Goal: Task Accomplishment & Management: Manage account settings

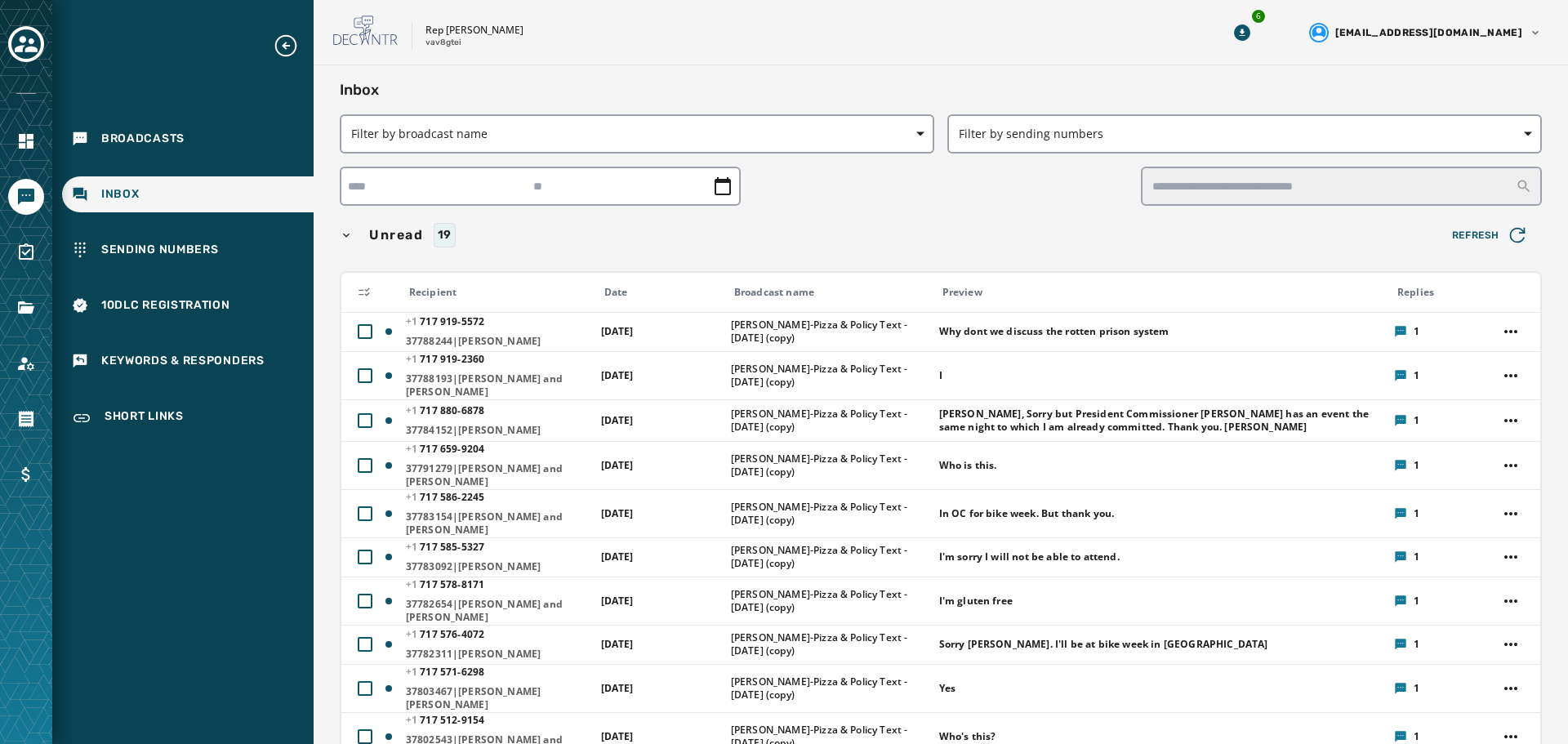
scroll to position [3522, 0]
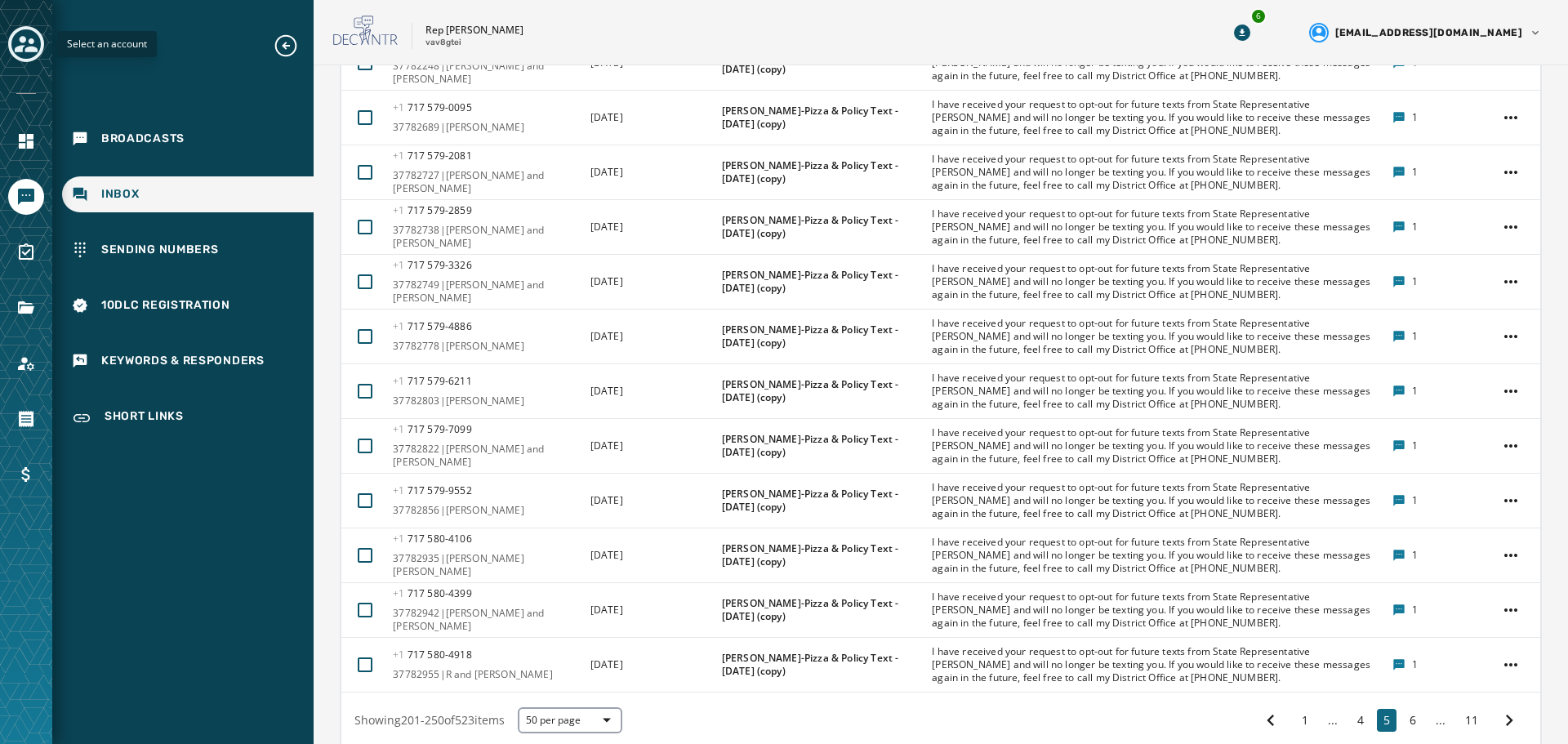
click at [23, 38] on icon "Toggle account select drawer" at bounding box center [26, 44] width 22 height 16
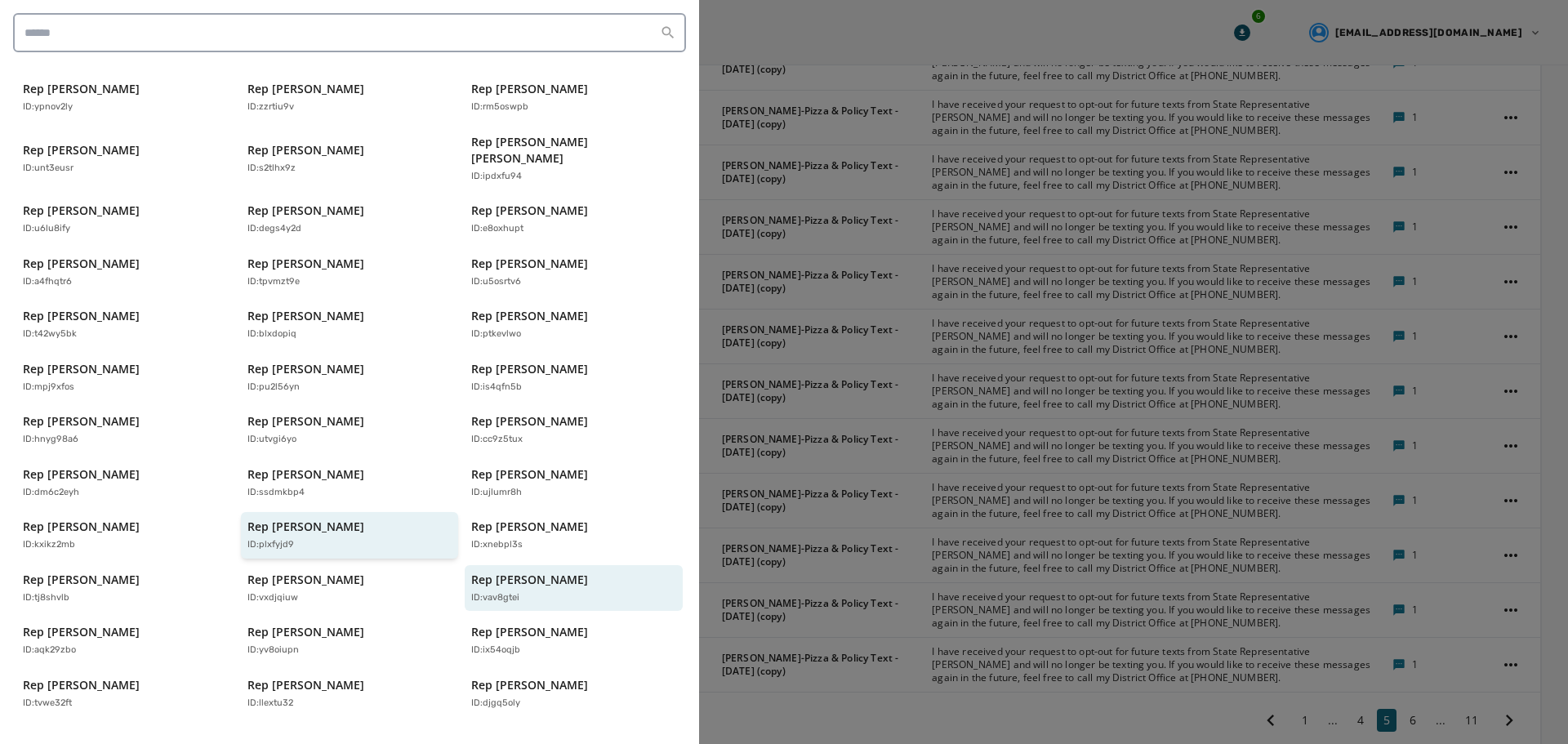
scroll to position [350, 0]
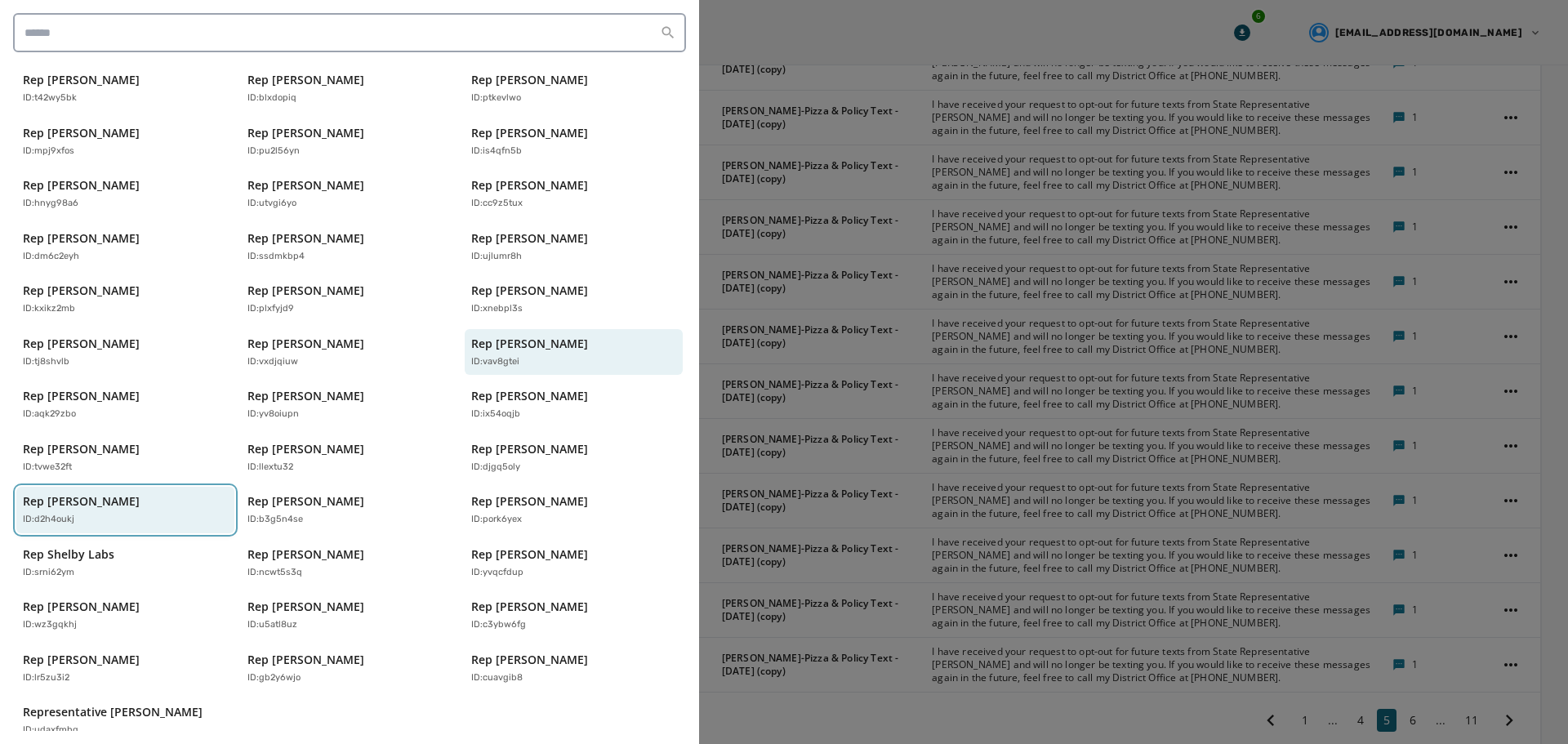
click at [124, 513] on div "ID: d2h4oukj" at bounding box center [117, 520] width 188 height 14
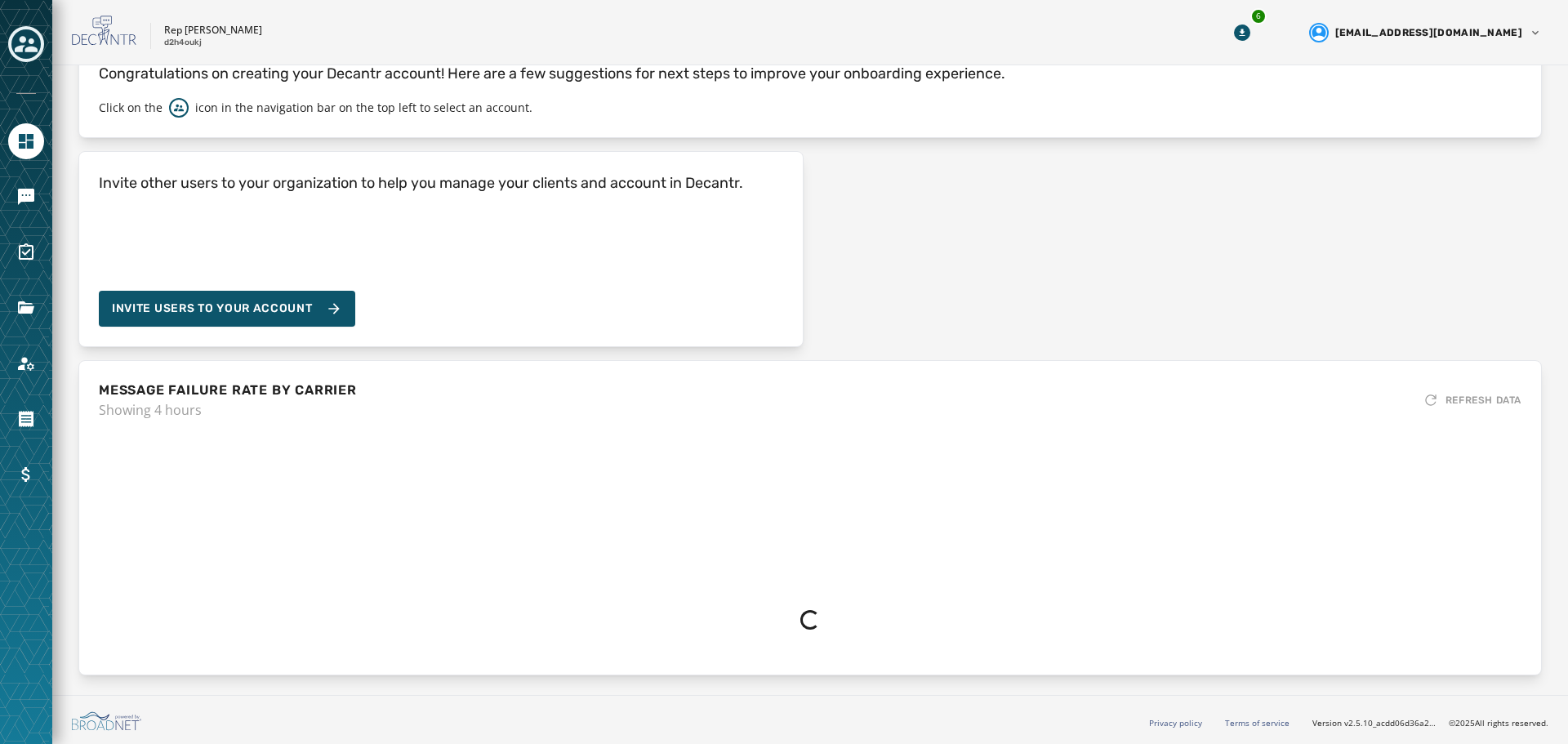
scroll to position [86, 0]
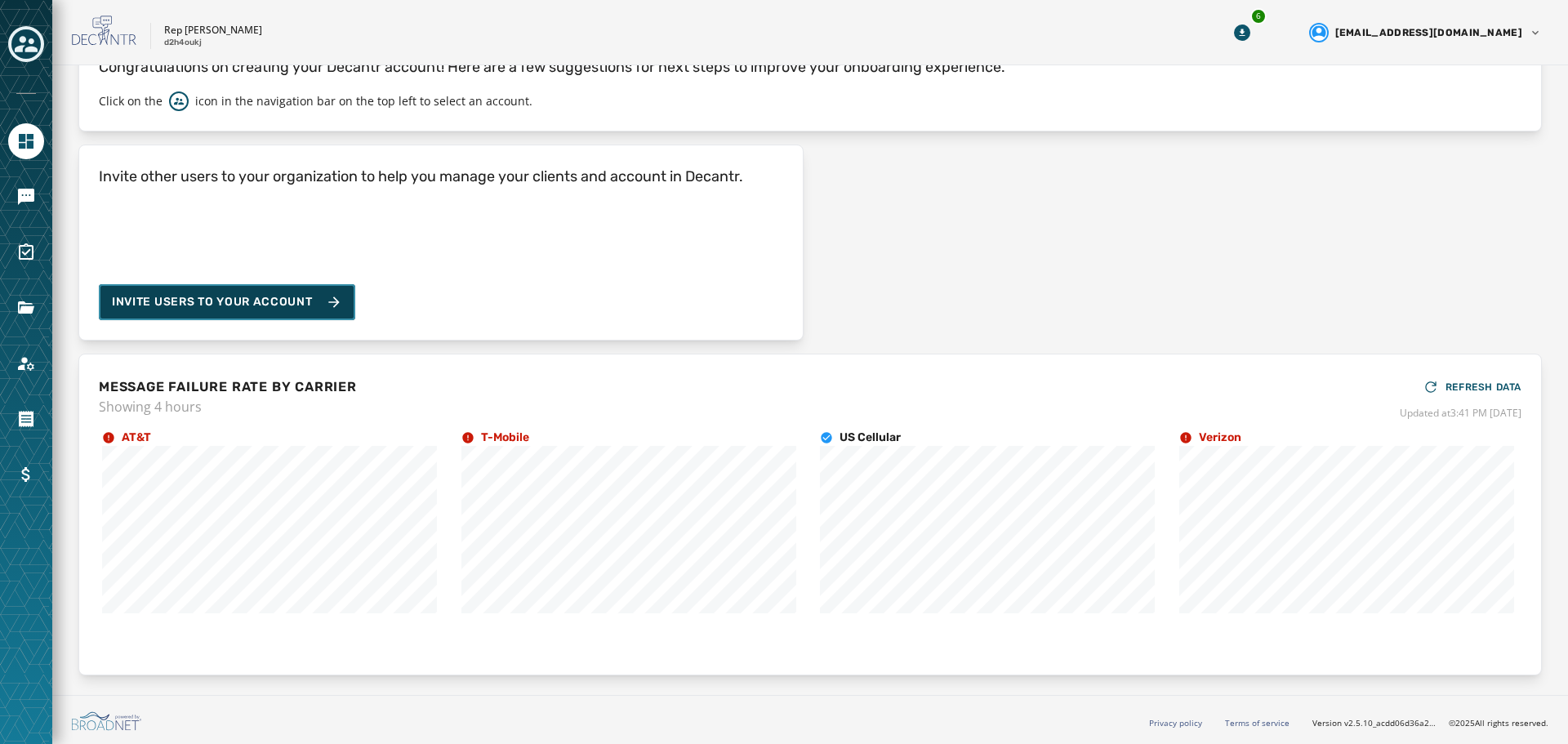
click at [263, 298] on span "Invite Users to your account" at bounding box center [212, 302] width 201 height 16
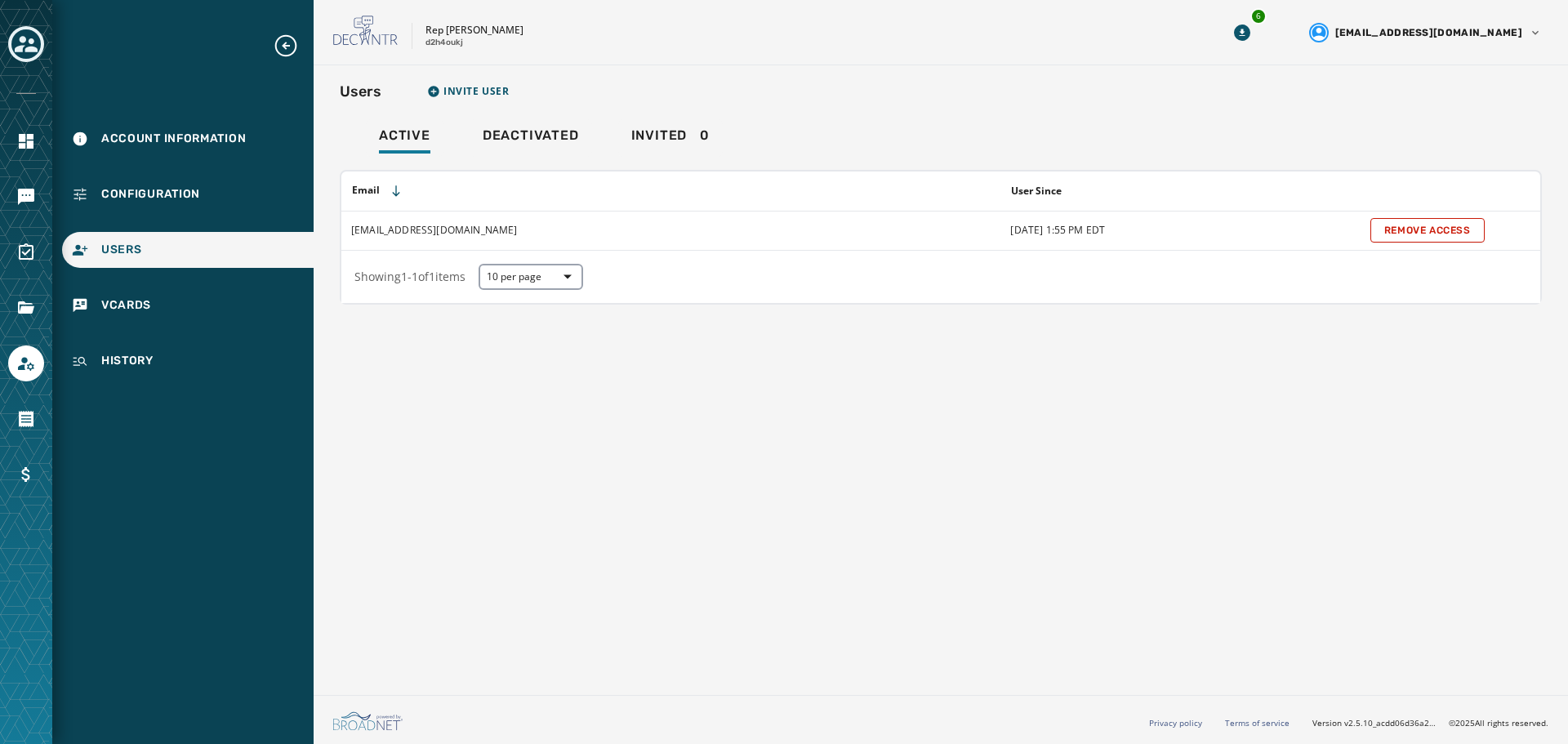
drag, startPoint x: 1099, startPoint y: 480, endPoint x: 1186, endPoint y: 491, distance: 87.7
click at [1100, 481] on div "Users Invite User Active Deactivated Invited 0 Email User Since [PERSON_NAME][E…" at bounding box center [941, 377] width 1254 height 623
click at [533, 530] on div "Users Invite User Active Deactivated Invited 0 Email User Since [PERSON_NAME][E…" at bounding box center [941, 377] width 1254 height 623
